Goal: Find specific page/section: Find specific page/section

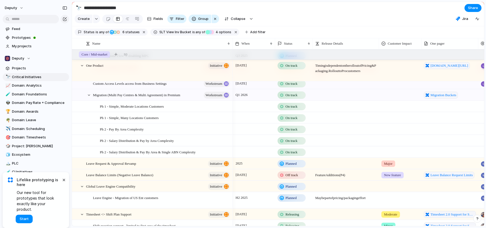
scroll to position [241, 0]
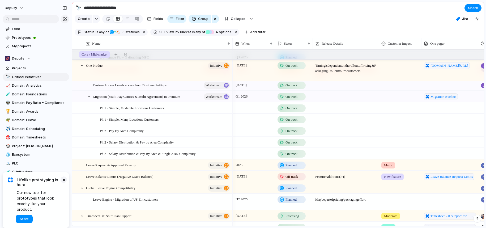
click at [63, 183] on button "×" at bounding box center [64, 179] width 6 height 6
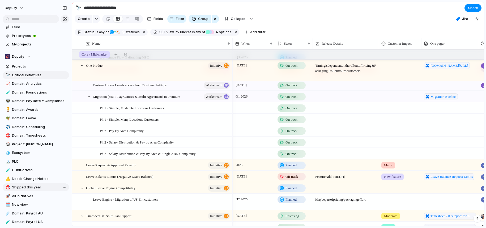
scroll to position [0, 0]
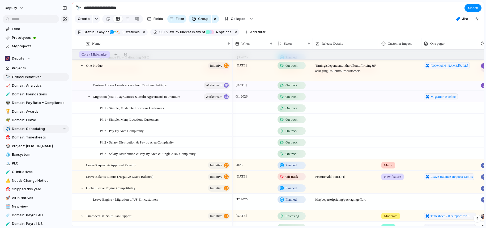
click at [45, 130] on span "Domain: Scheduling" at bounding box center [39, 128] width 55 height 5
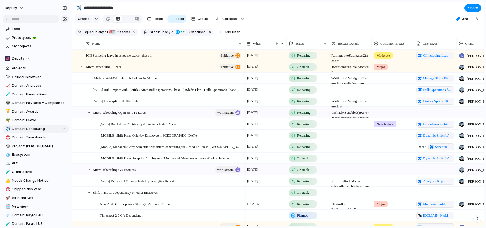
type input "**********"
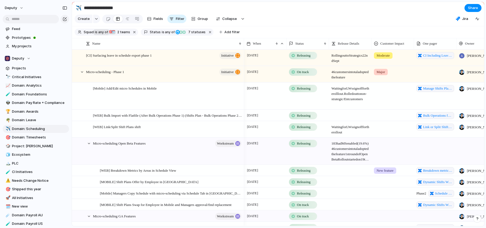
click at [101, 31] on span "any of" at bounding box center [103, 32] width 10 height 5
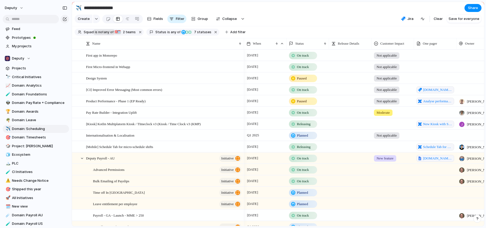
click at [104, 32] on span "any of" at bounding box center [108, 32] width 10 height 5
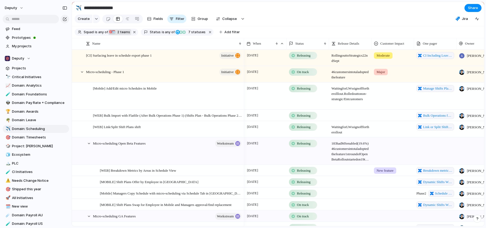
click at [124, 33] on span "2 teams" at bounding box center [123, 32] width 14 height 5
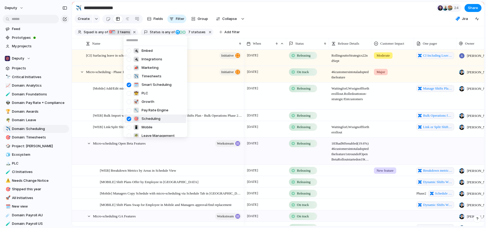
click at [130, 118] on div at bounding box center [128, 118] width 9 height 9
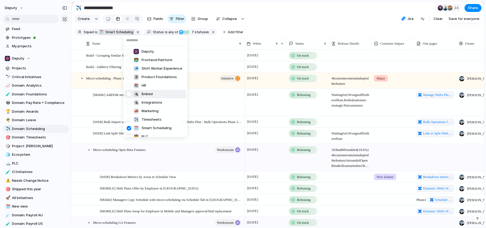
click at [281, 11] on div "Deputy 👨‍💻 Frontend Platform 🧢 Shift Worker Experience 🗿 Product Foundations 📚 …" at bounding box center [243, 114] width 486 height 228
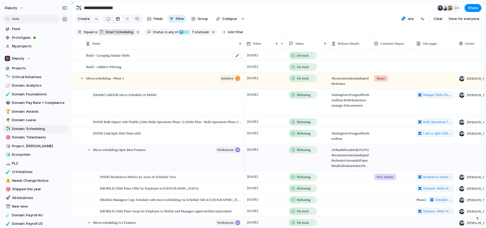
click at [221, 57] on div "Build - Grouping Similar Shifts" at bounding box center [164, 55] width 156 height 11
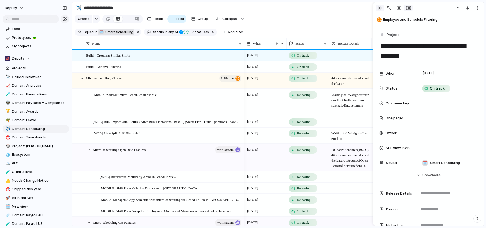
click at [379, 8] on div "button" at bounding box center [380, 8] width 4 height 4
